Goal: Information Seeking & Learning: Learn about a topic

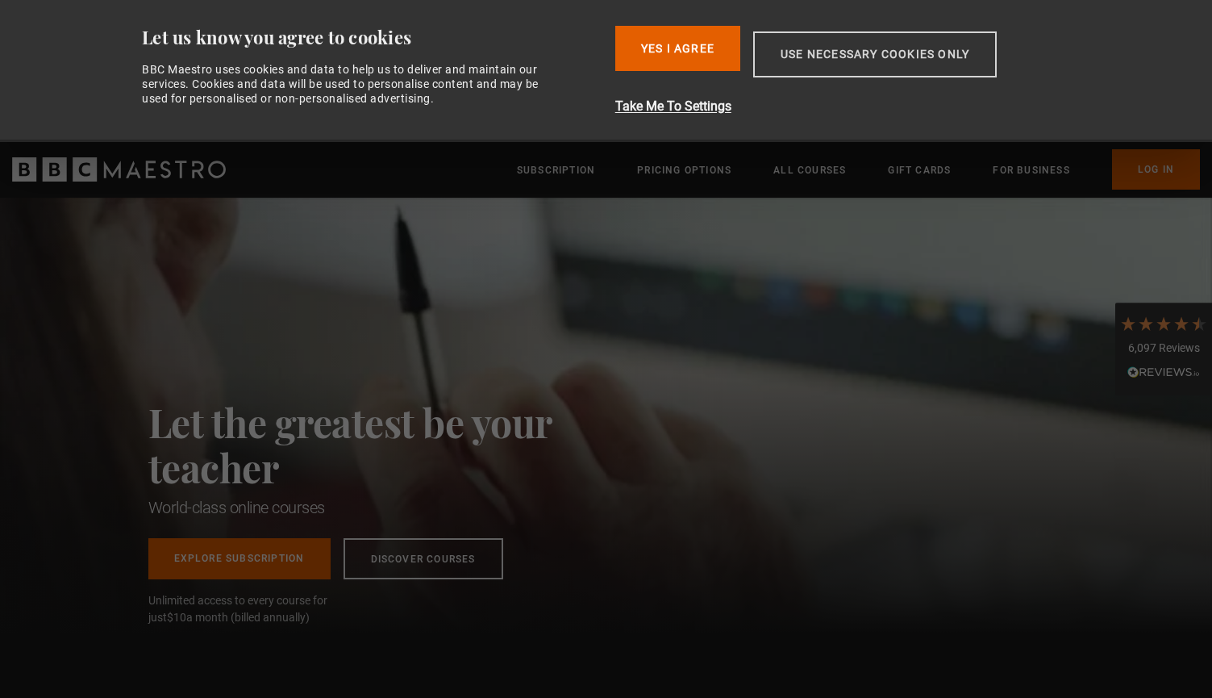
click at [802, 54] on button "Use necessary cookies only" at bounding box center [875, 54] width 244 height 46
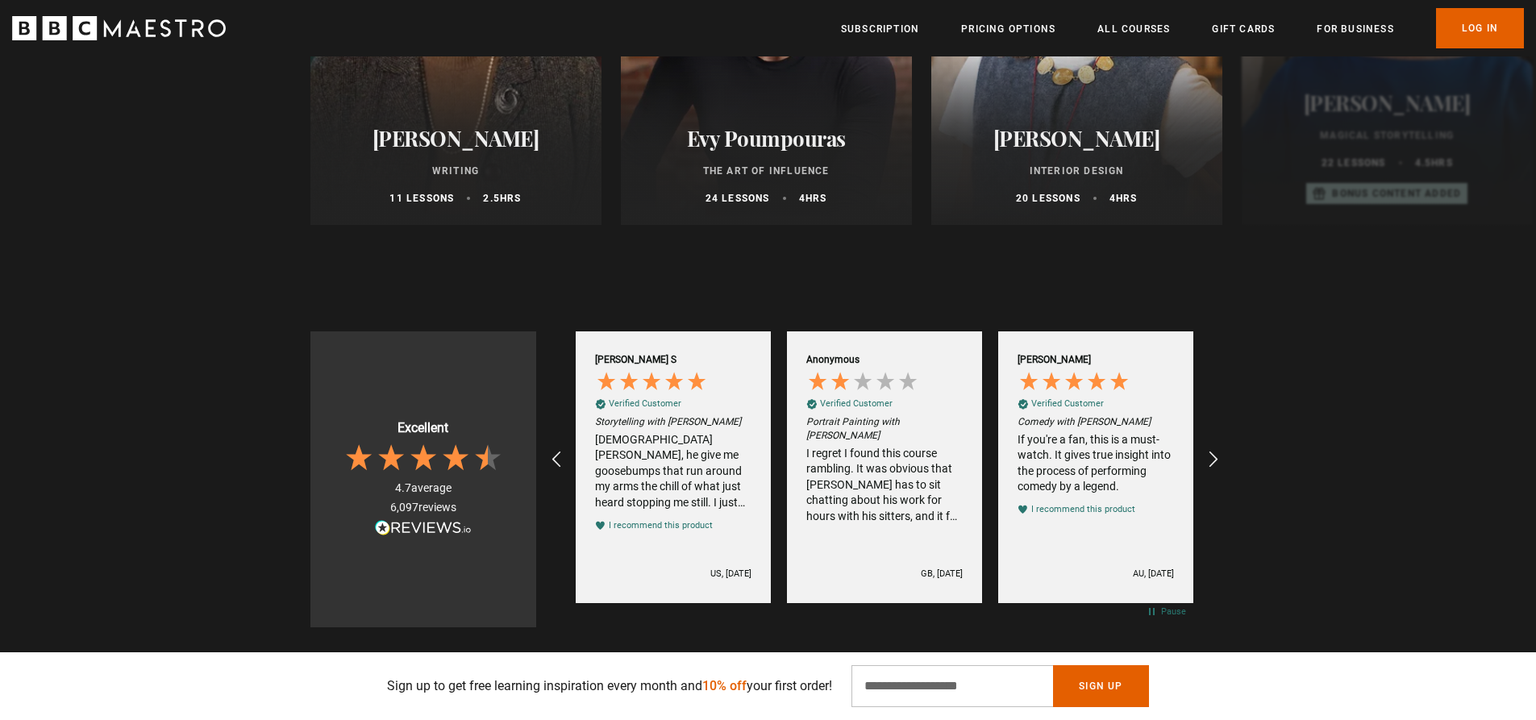
scroll to position [726, 0]
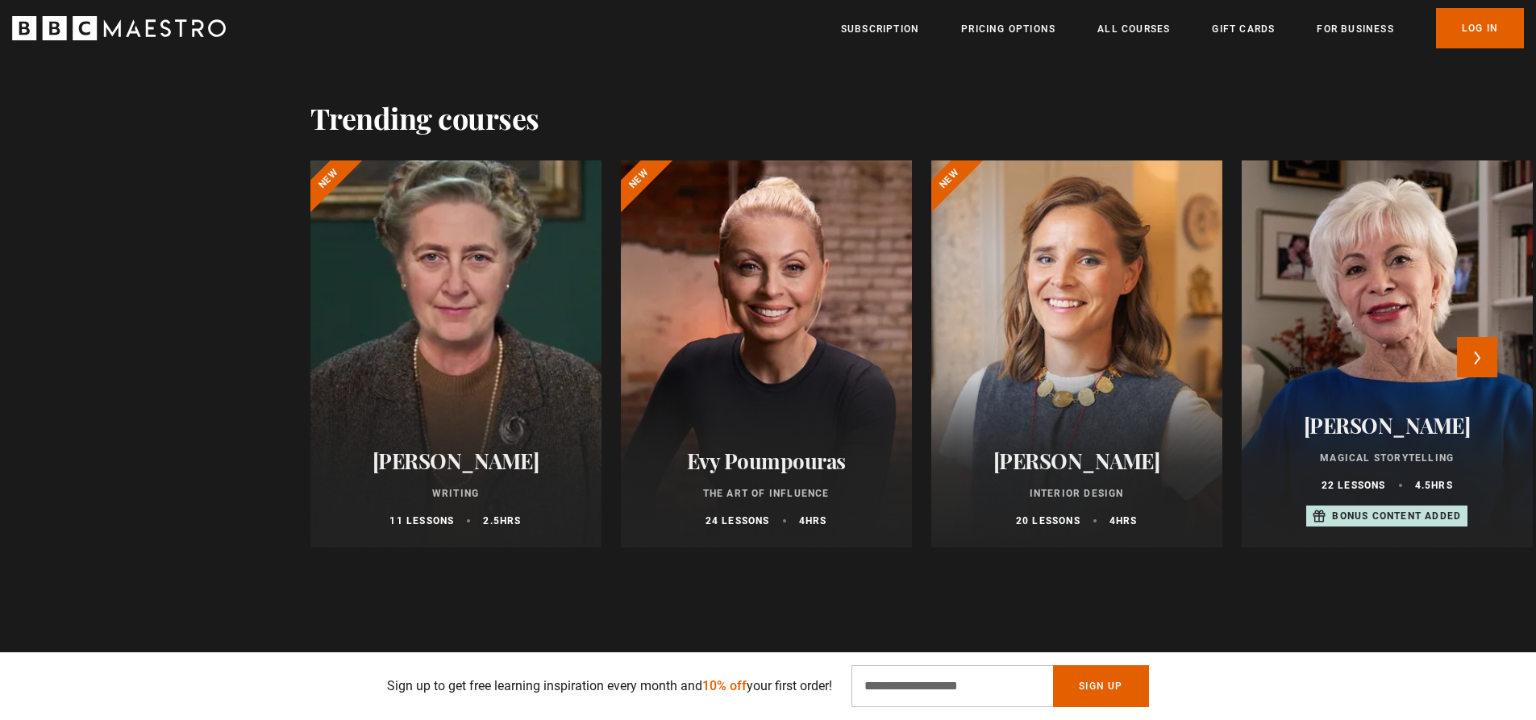
click at [461, 309] on div at bounding box center [455, 354] width 320 height 426
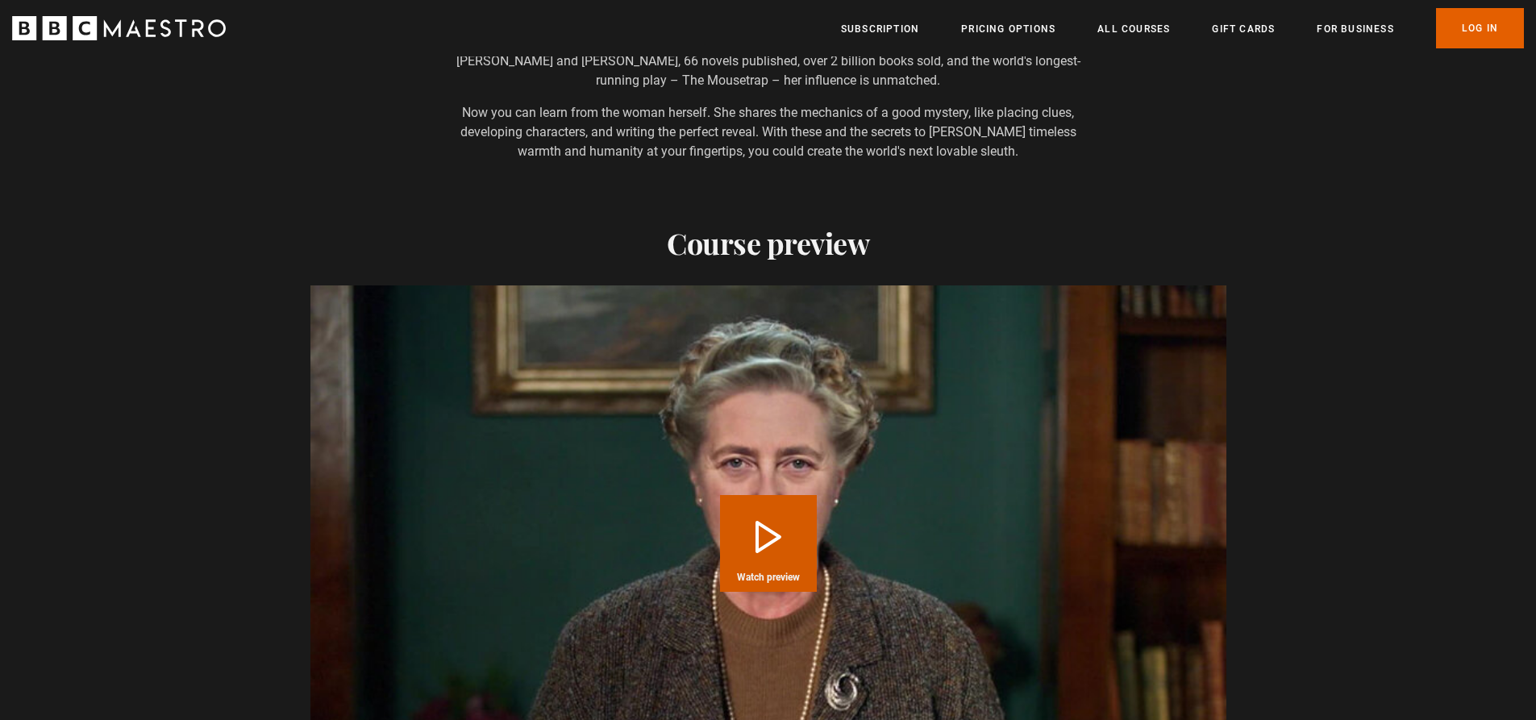
scroll to position [1694, 0]
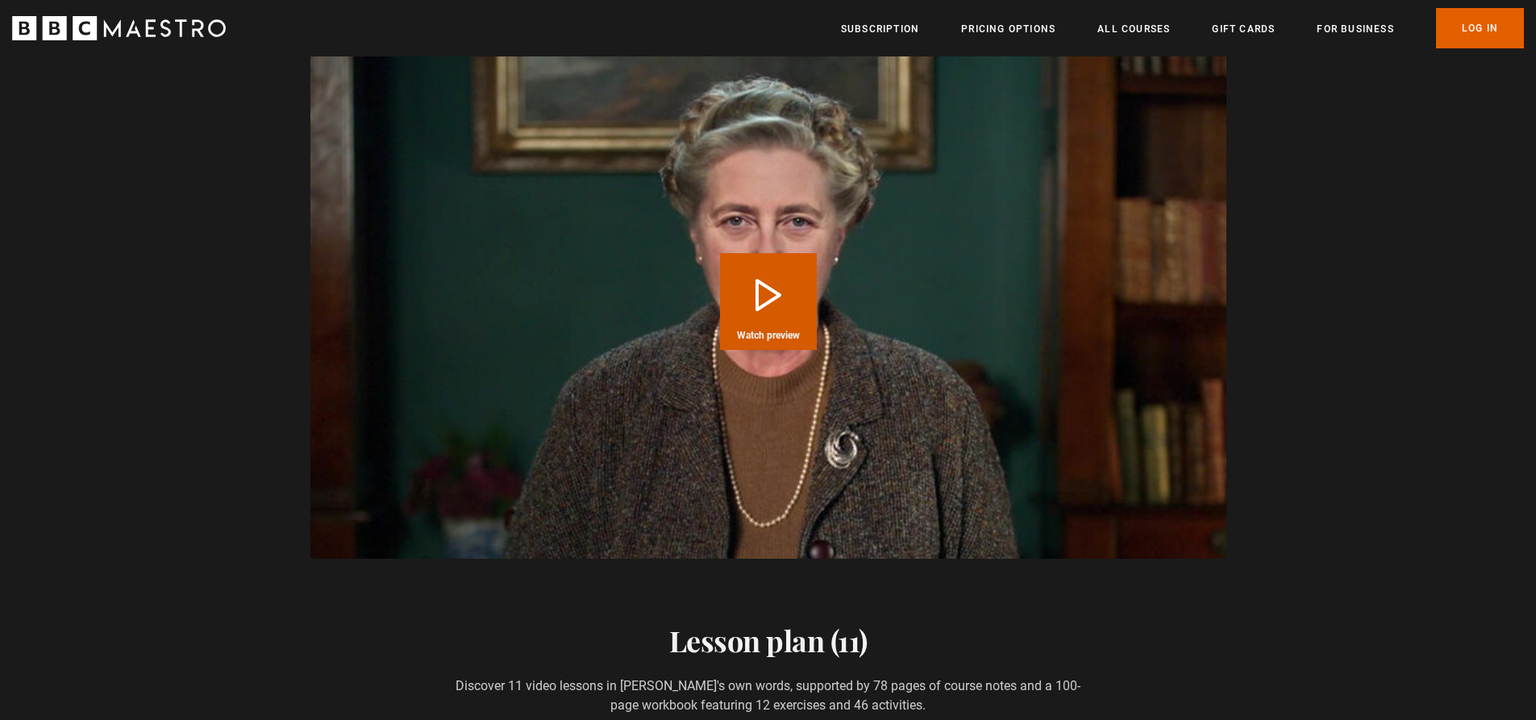
click at [746, 266] on button "Play Course overview for Writing with Agatha Christie Watch preview" at bounding box center [768, 301] width 97 height 97
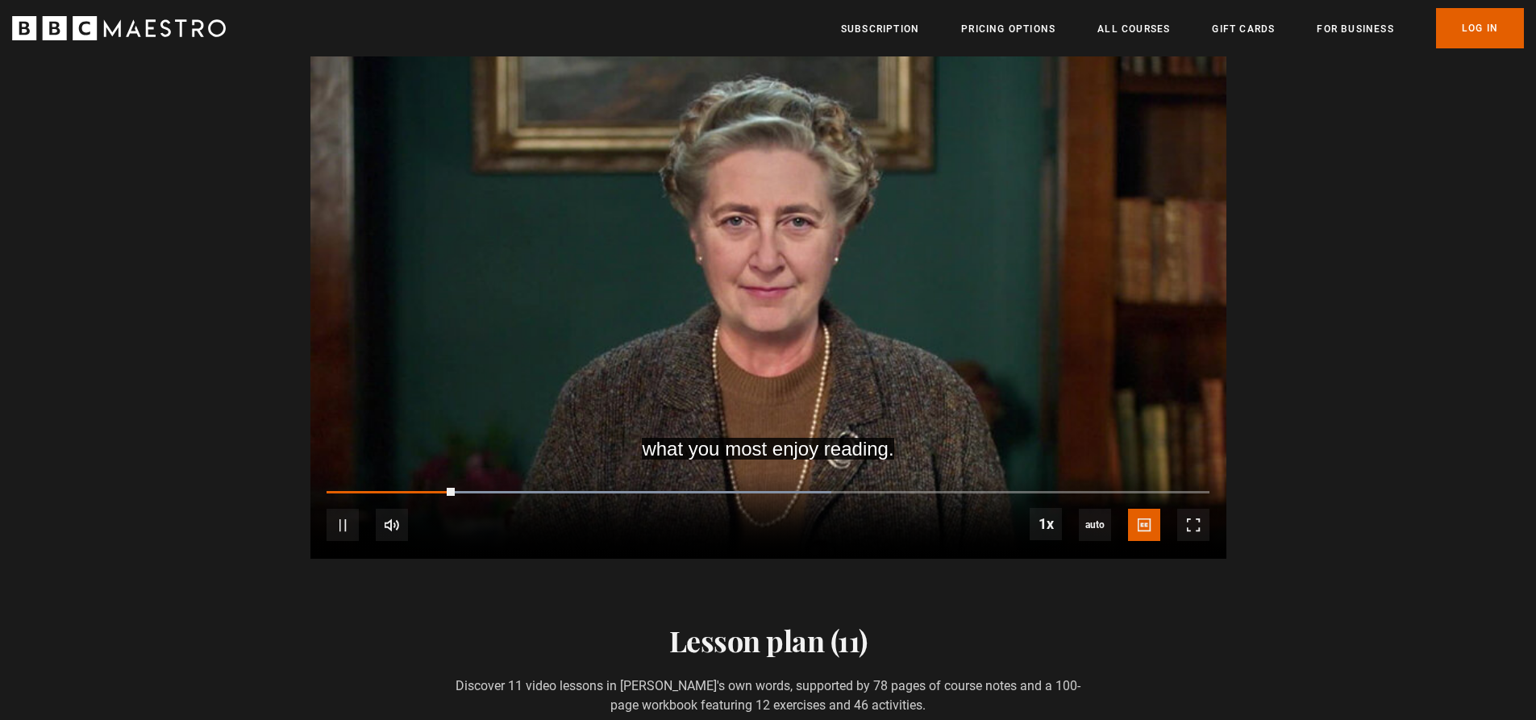
scroll to position [0, 423]
click at [499, 470] on div "10s Skip Back 10 seconds Pause 10s Skip Forward 10 seconds Loaded : 66.67% 0:18…" at bounding box center [768, 515] width 916 height 90
click at [335, 513] on span "Video Player" at bounding box center [343, 525] width 32 height 32
